Goal: Information Seeking & Learning: Check status

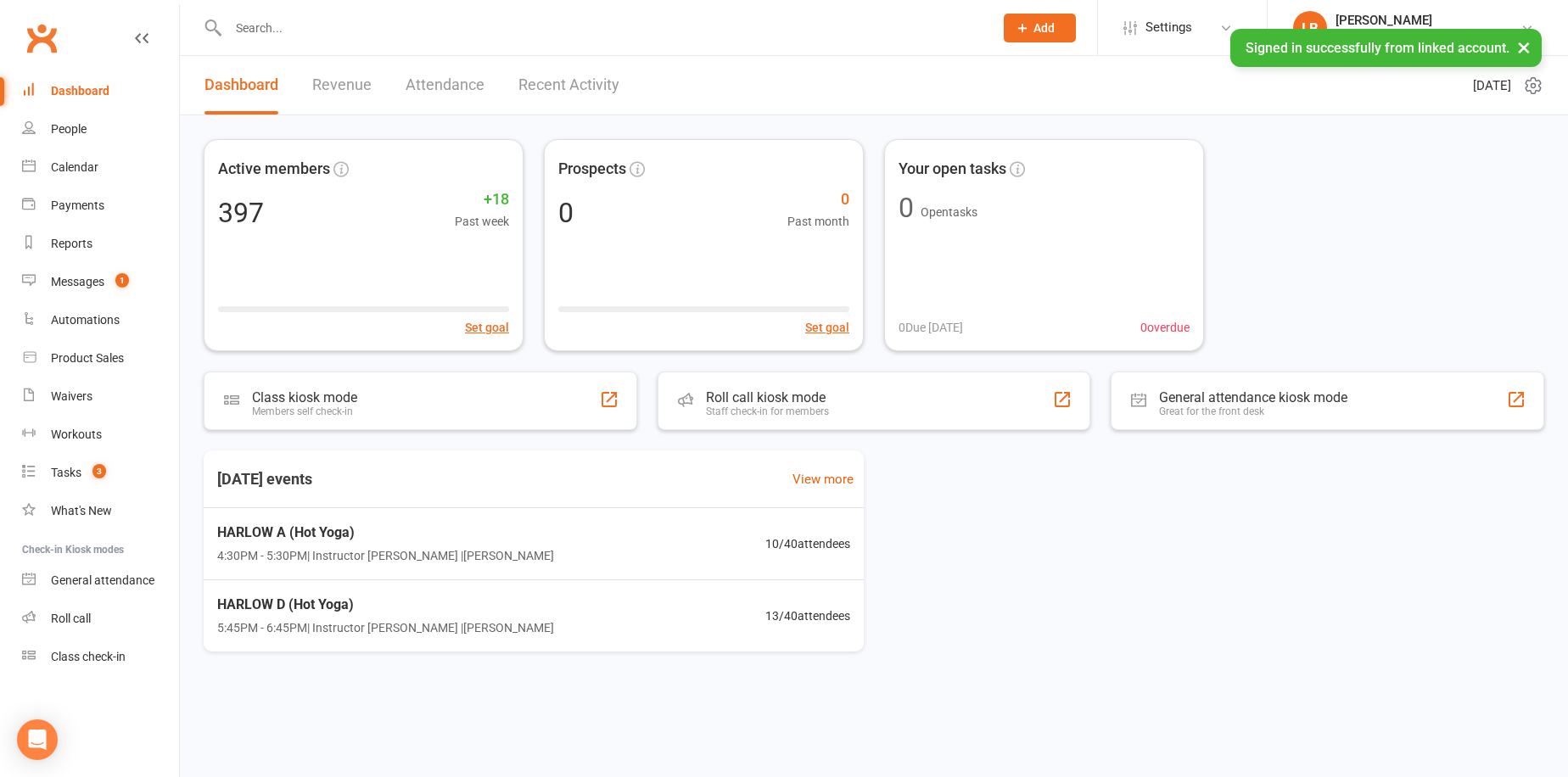
click at [324, 84] on link "Revenue" at bounding box center [342, 84] width 59 height 58
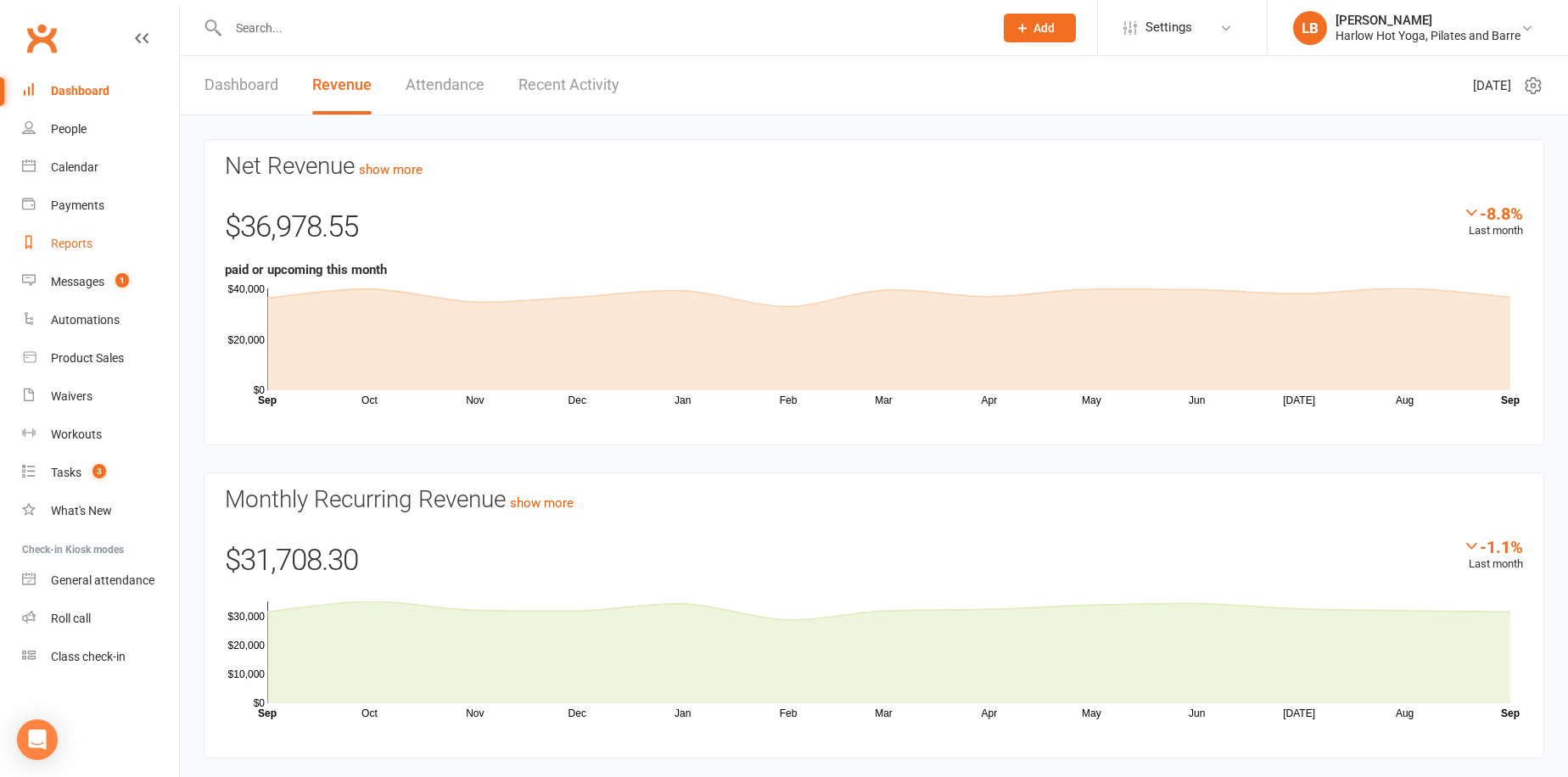
click at [98, 254] on link "Reports" at bounding box center [100, 243] width 157 height 38
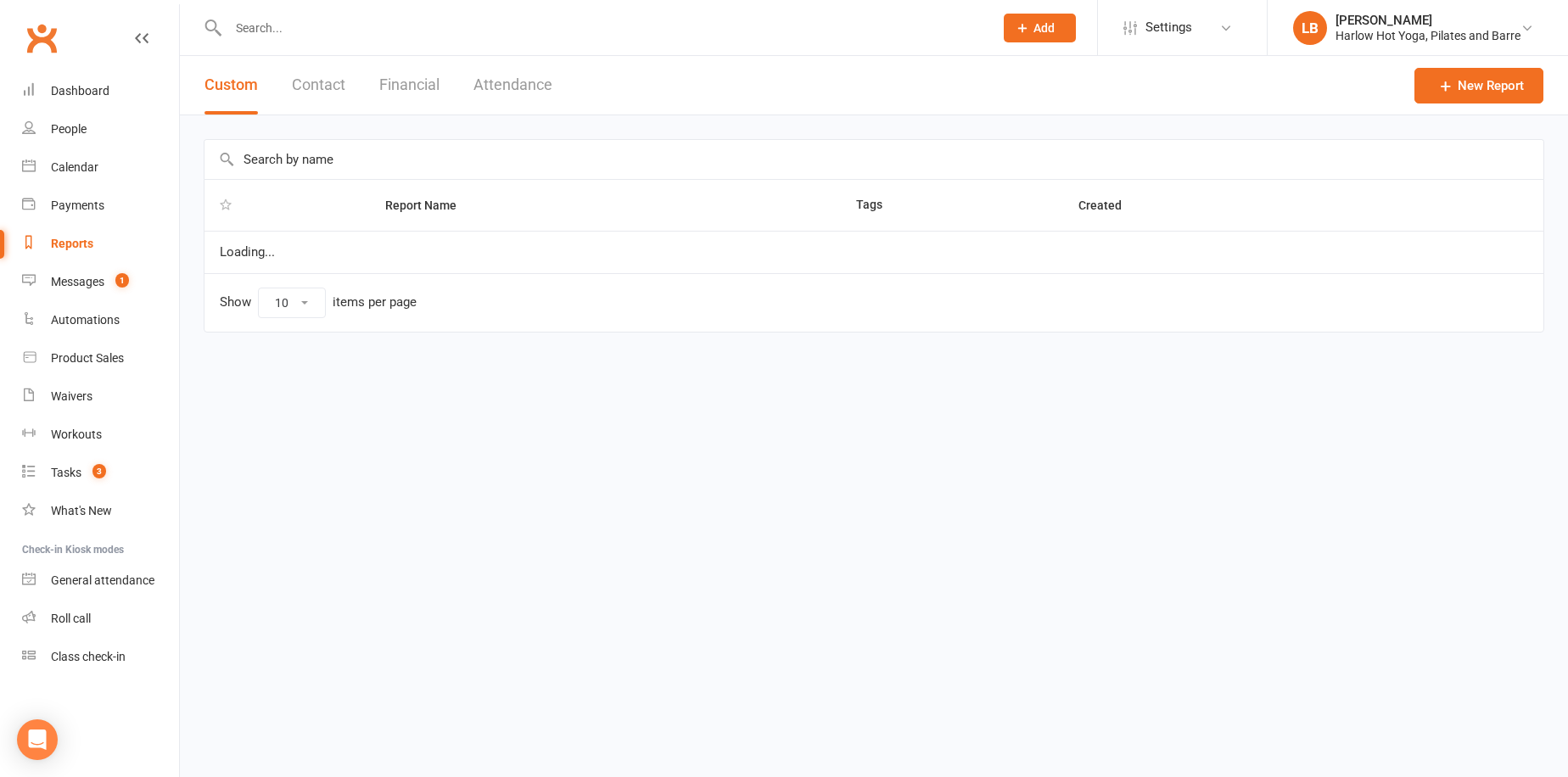
select select "100"
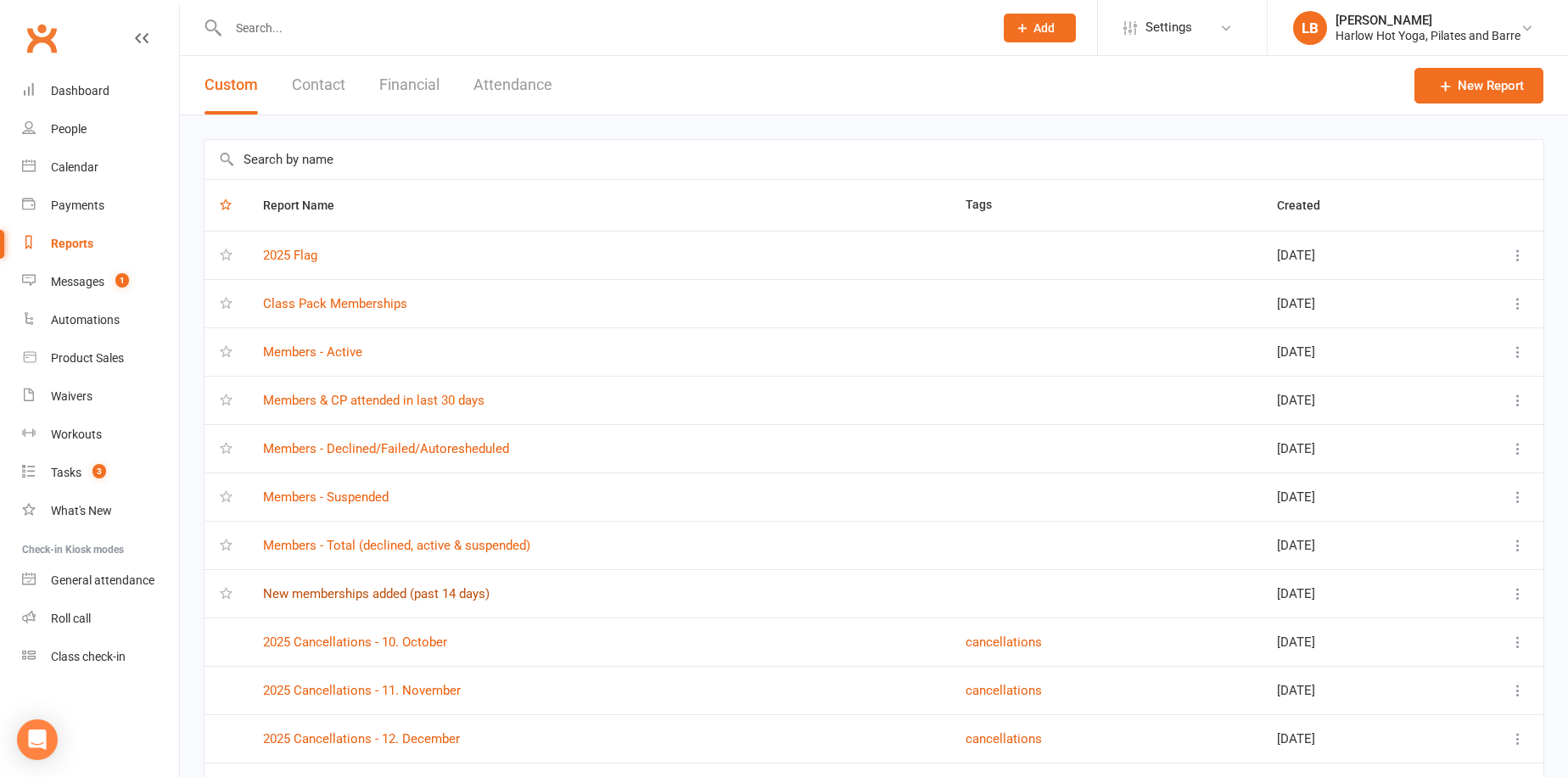
click at [453, 592] on link "New memberships added (past 14 days)" at bounding box center [376, 594] width 227 height 15
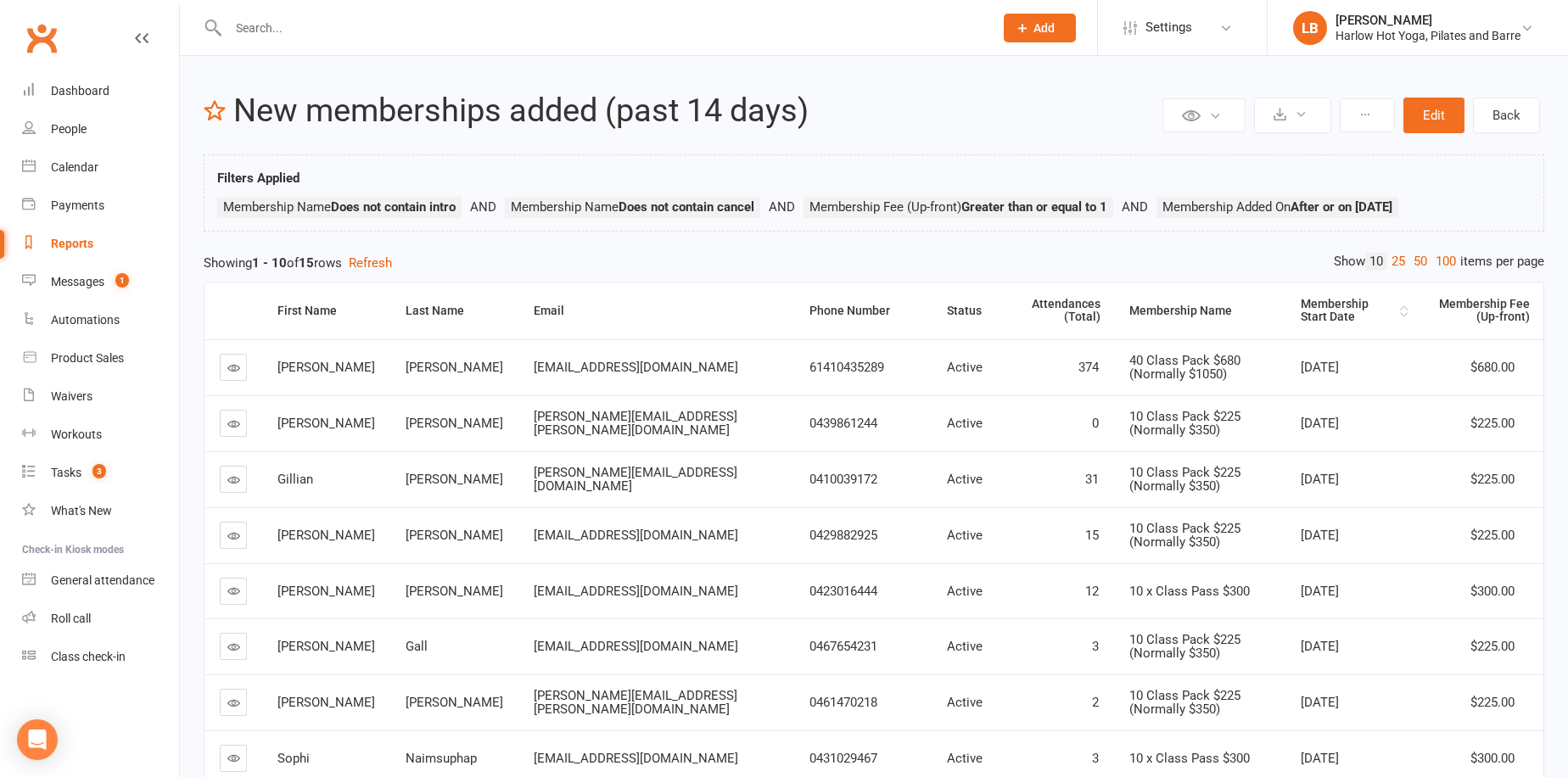
click at [1326, 300] on div "Membership Start Date" at bounding box center [1348, 311] width 95 height 26
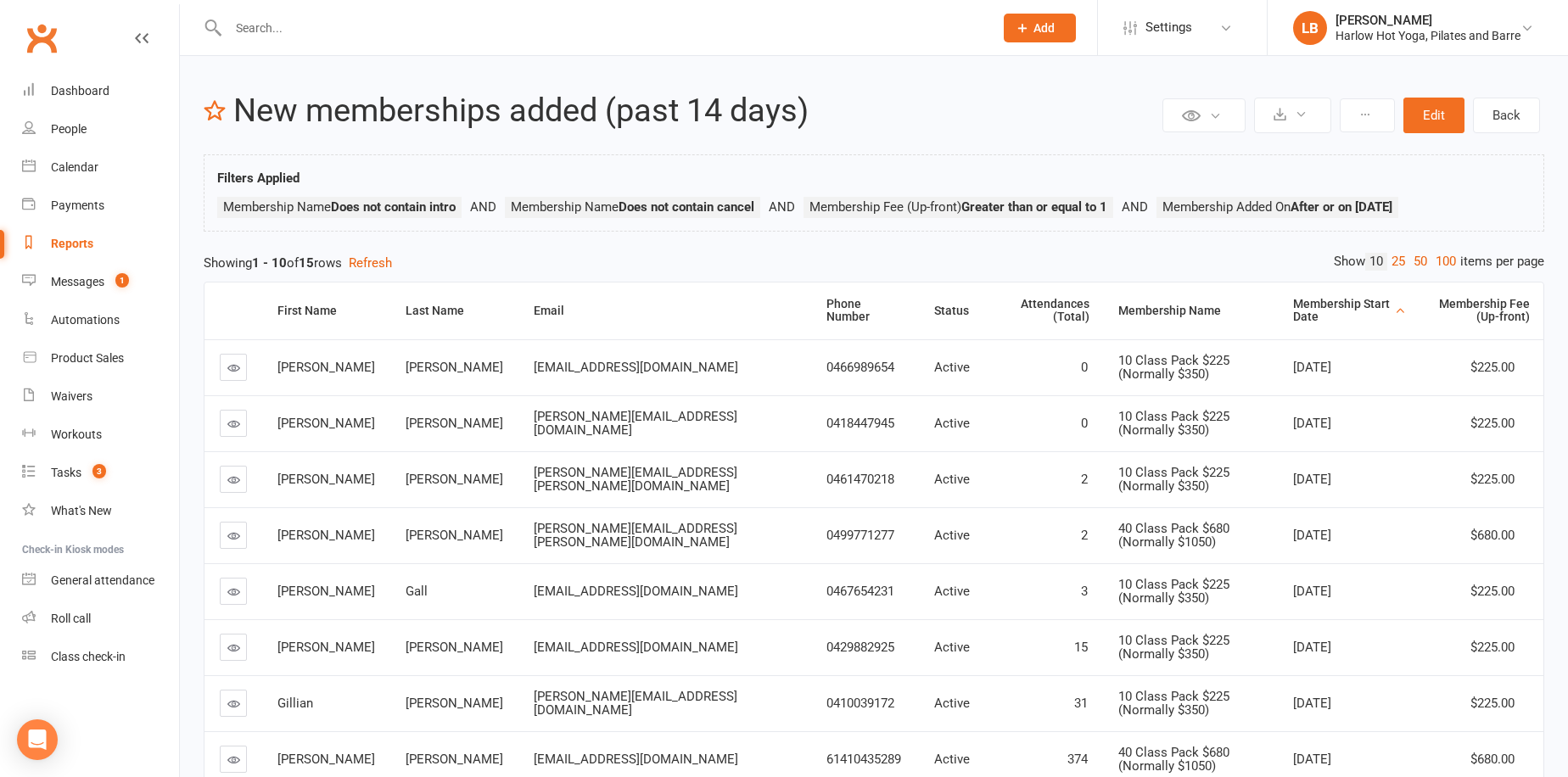
click at [1326, 299] on div "Membership Start Date" at bounding box center [1342, 311] width 98 height 26
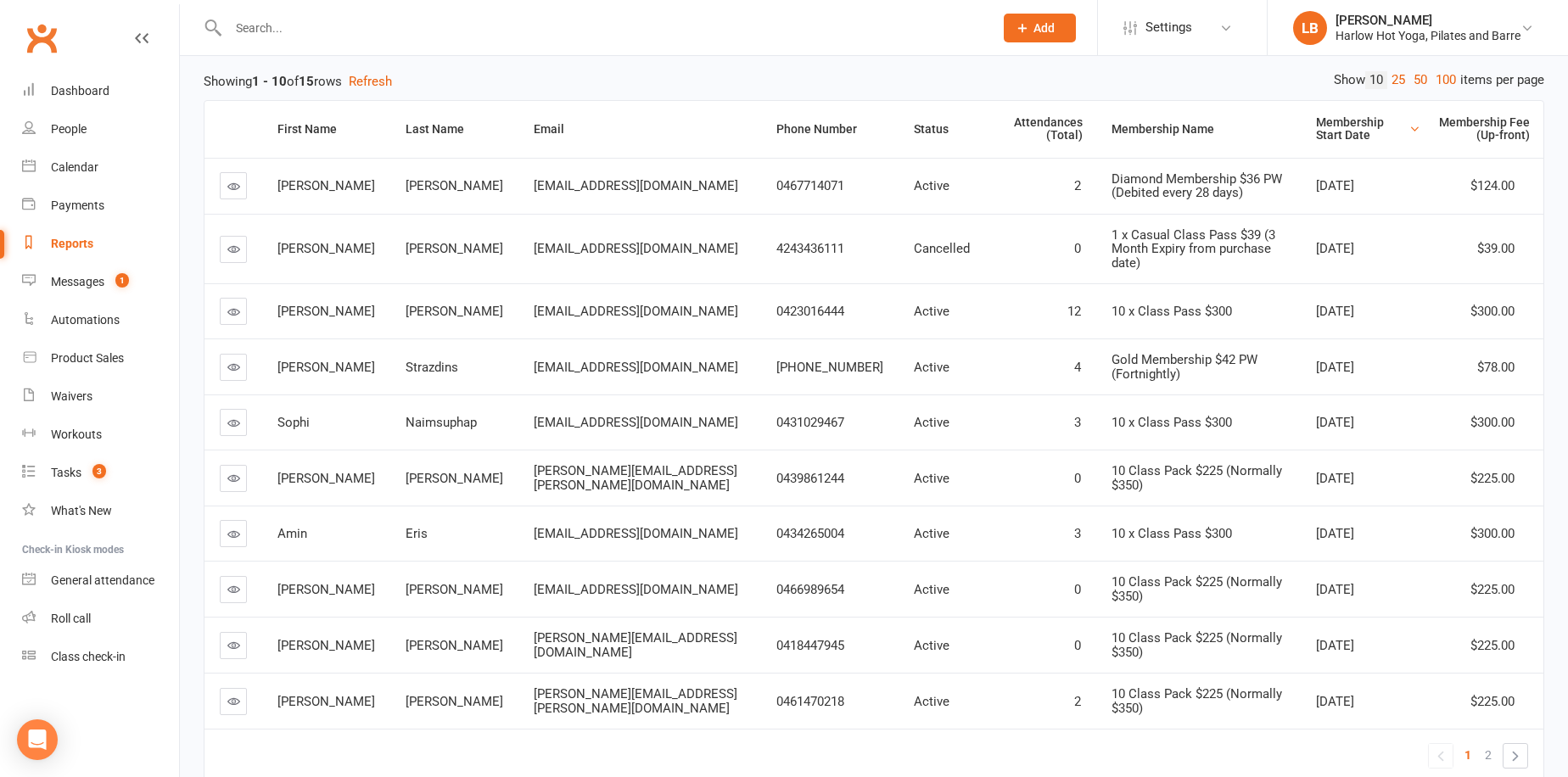
scroll to position [188, 0]
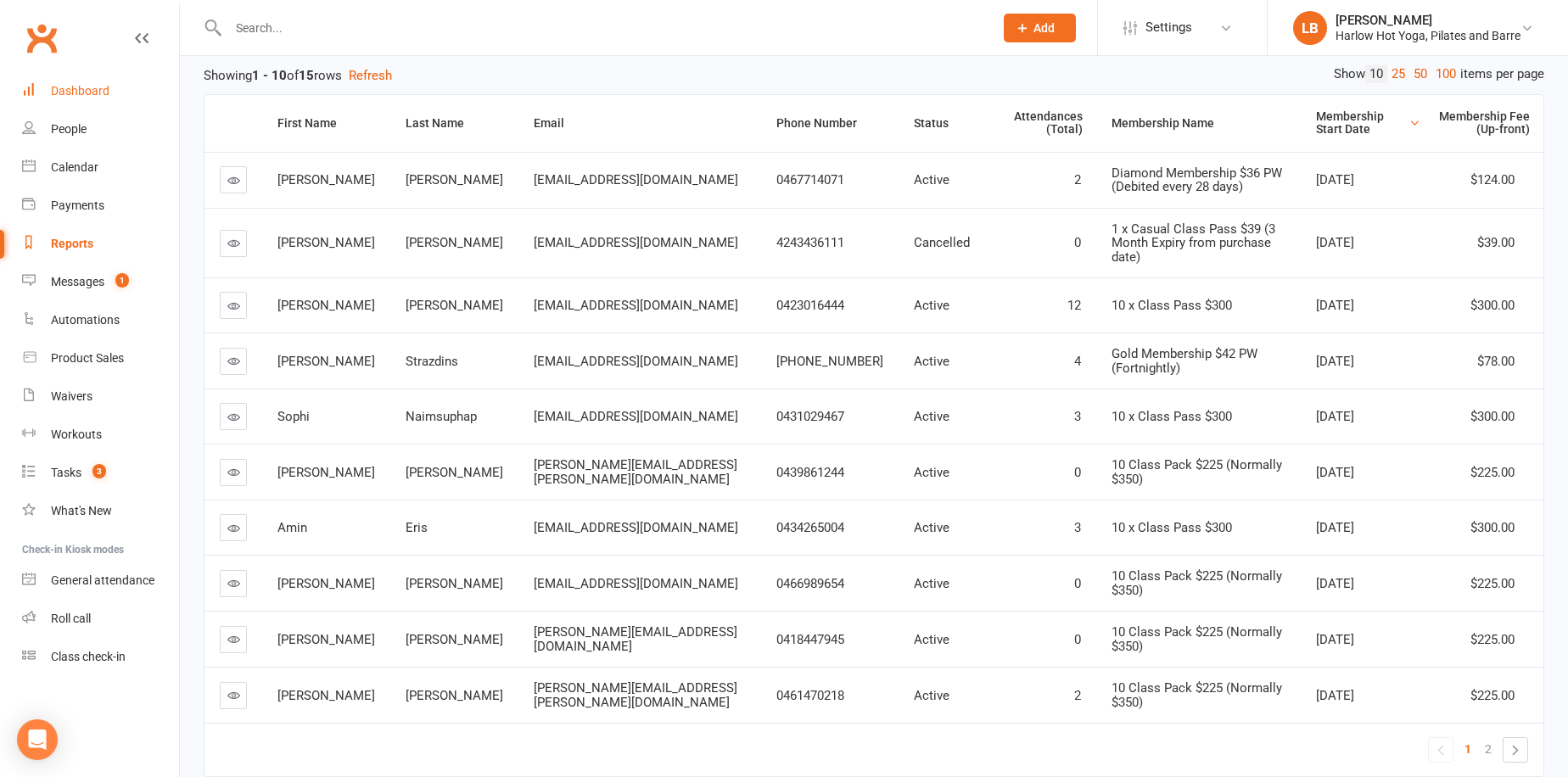
click at [114, 95] on link "Dashboard" at bounding box center [100, 91] width 157 height 38
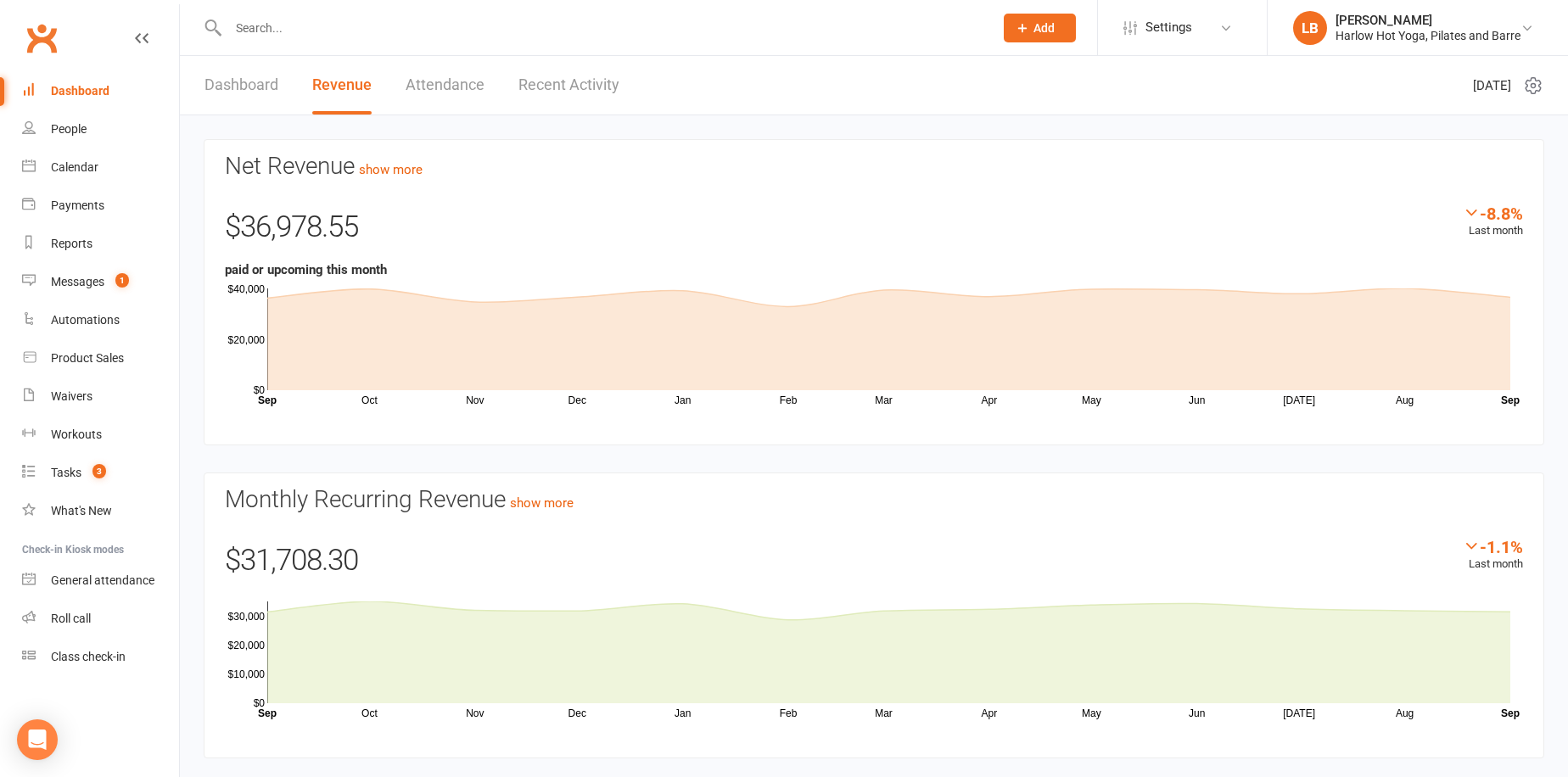
click at [230, 84] on link "Dashboard" at bounding box center [241, 84] width 74 height 58
